Goal: Task Accomplishment & Management: Use online tool/utility

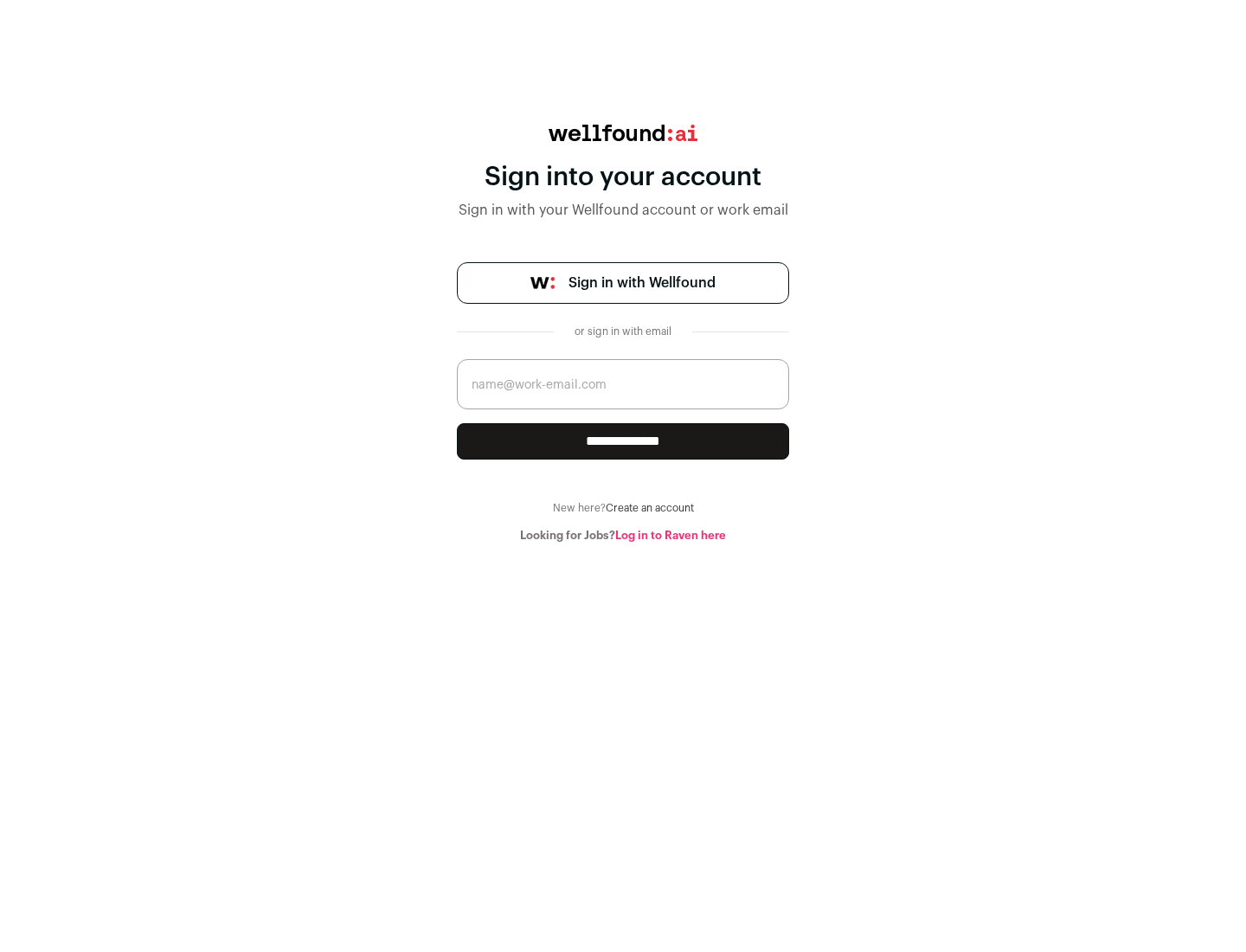
click at [641, 283] on span "Sign in with Wellfound" at bounding box center [642, 283] width 148 height 21
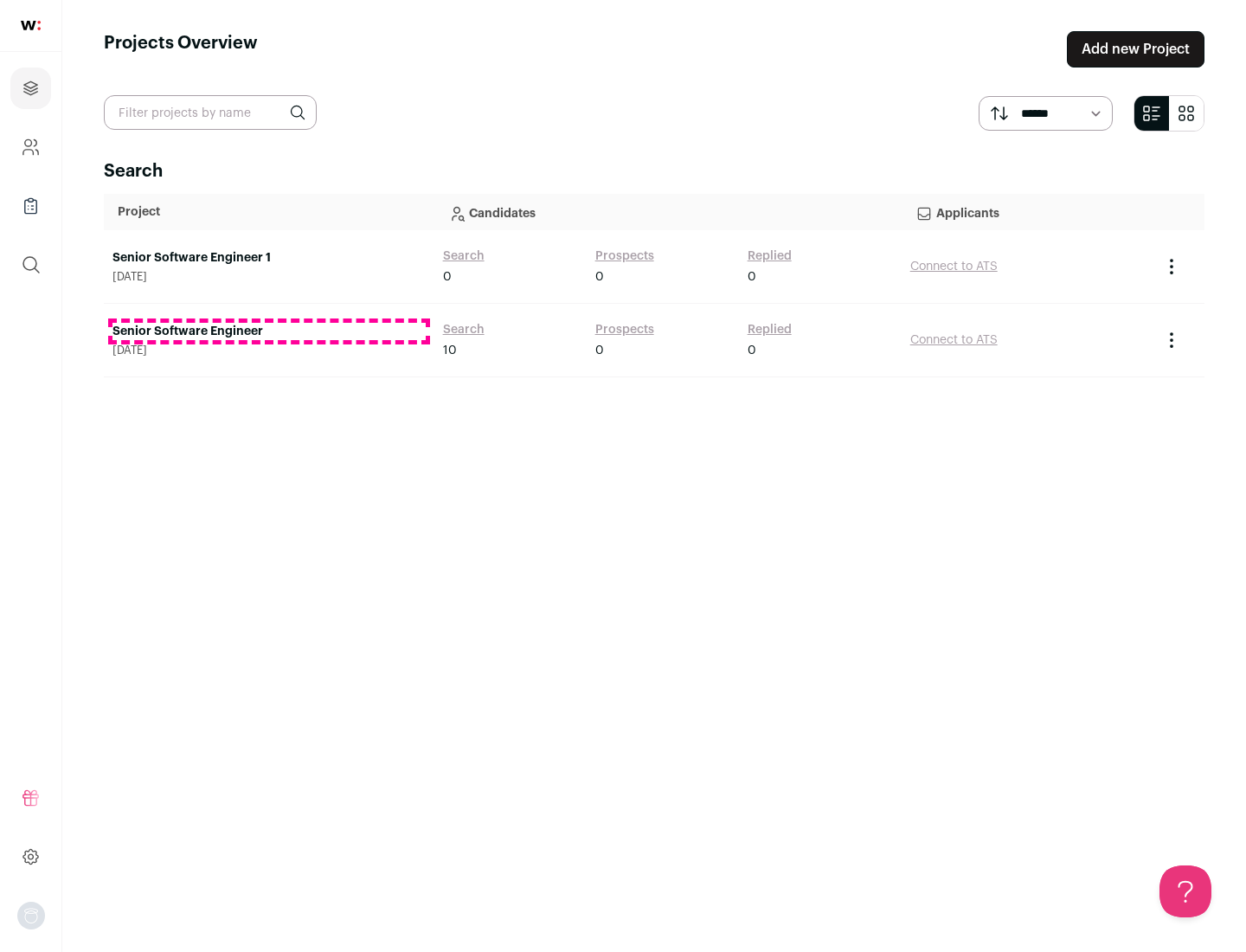
click at [268, 331] on link "Senior Software Engineer" at bounding box center [269, 331] width 314 height 18
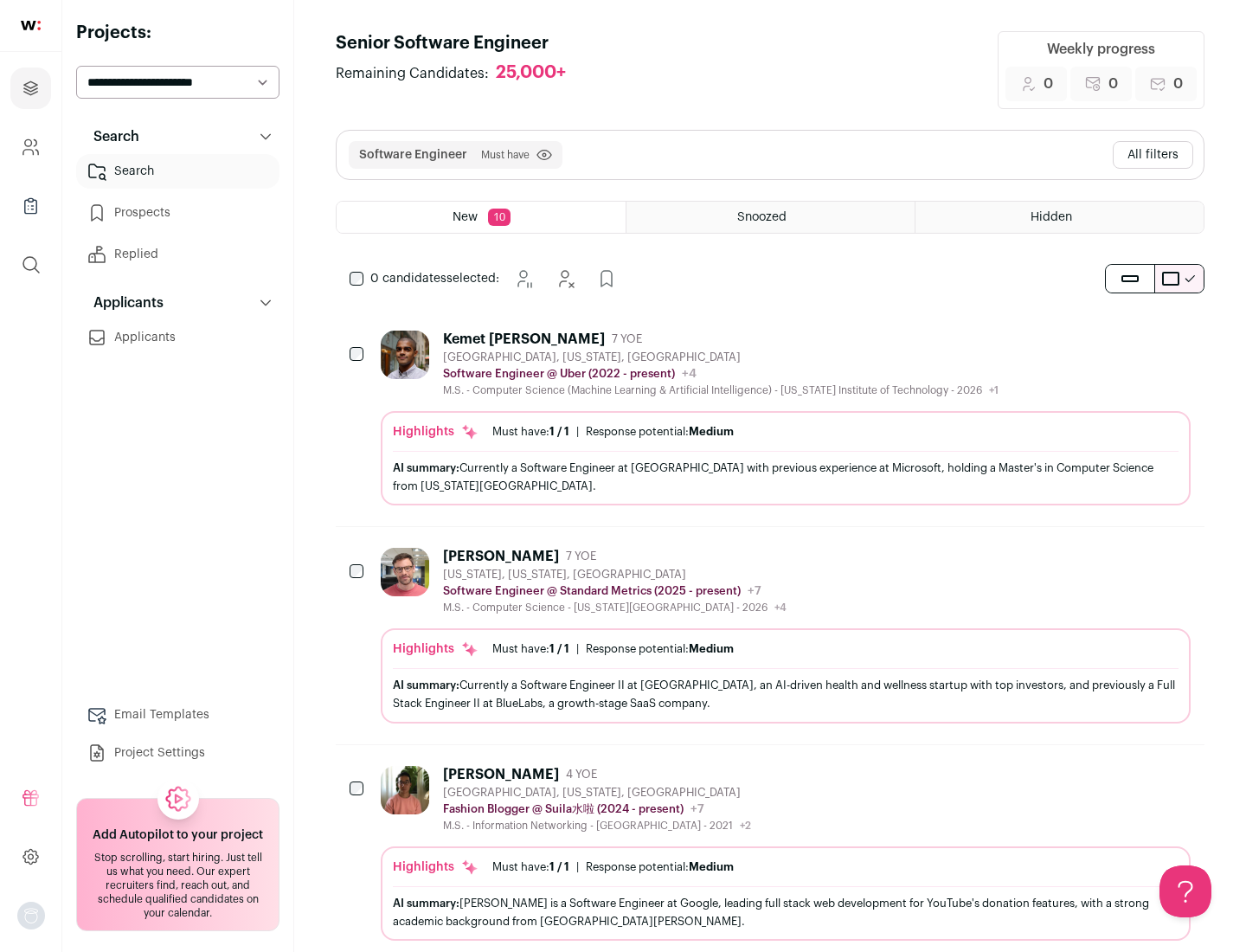
click at [770, 418] on div "Highlights Must have: 1 / 1 How many must haves have been fulfilled? | Response…" at bounding box center [786, 458] width 810 height 94
